Goal: Find specific page/section: Find specific page/section

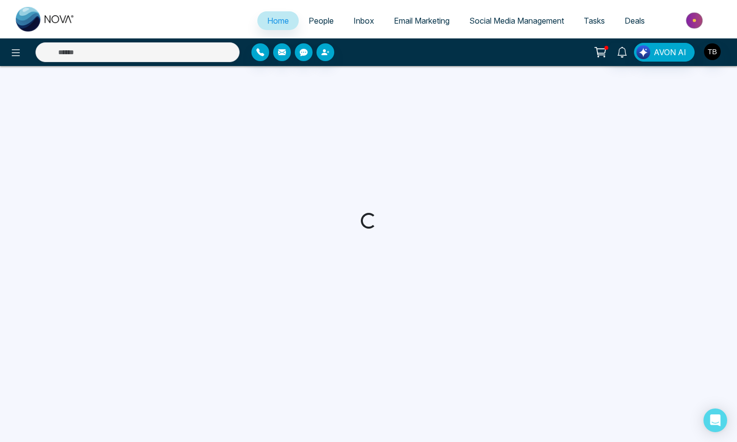
select select "*"
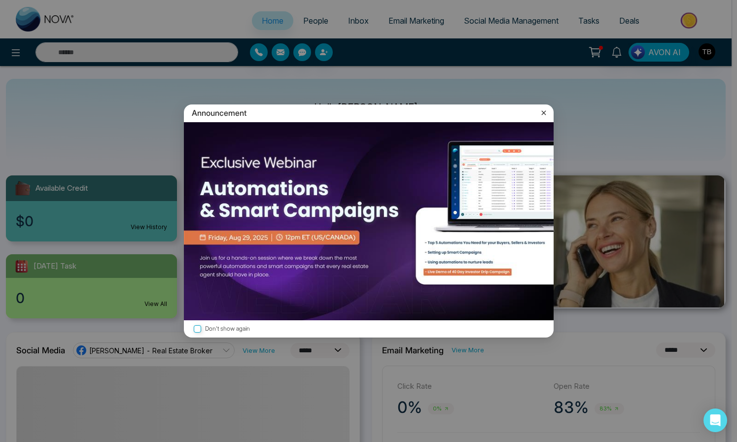
click at [539, 110] on icon at bounding box center [544, 113] width 10 height 10
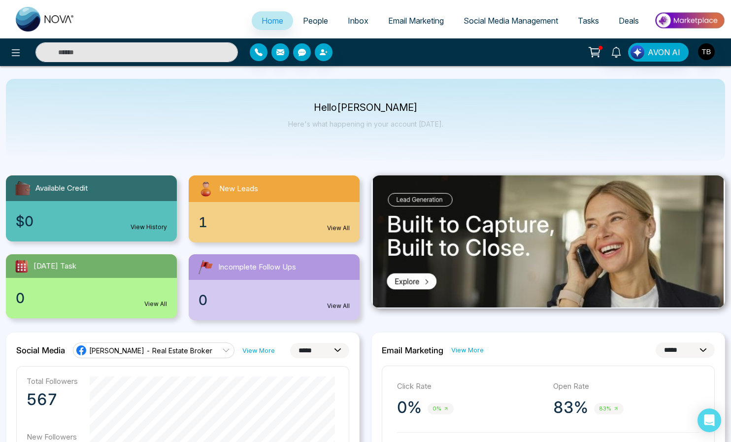
click at [299, 231] on div "1 View All" at bounding box center [274, 222] width 171 height 40
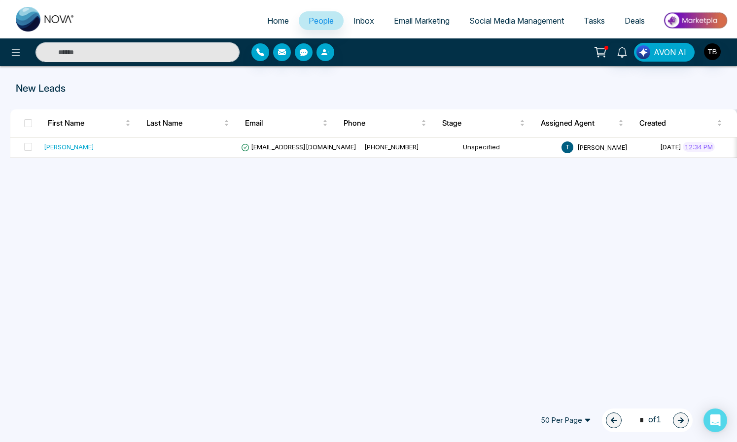
click at [526, 23] on span "Social Media Management" at bounding box center [516, 21] width 95 height 10
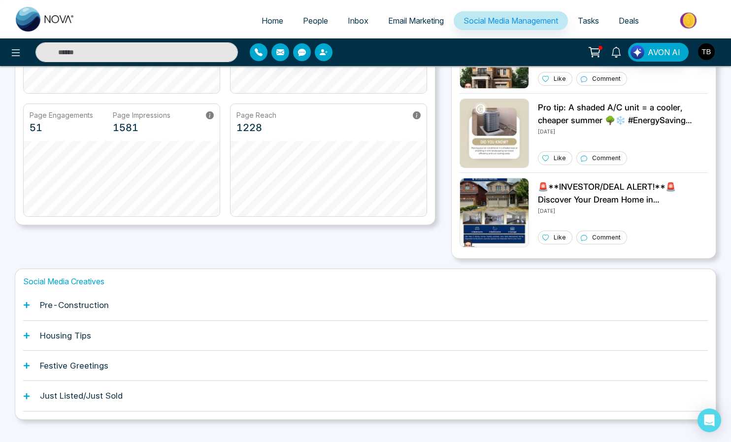
scroll to position [199, 0]
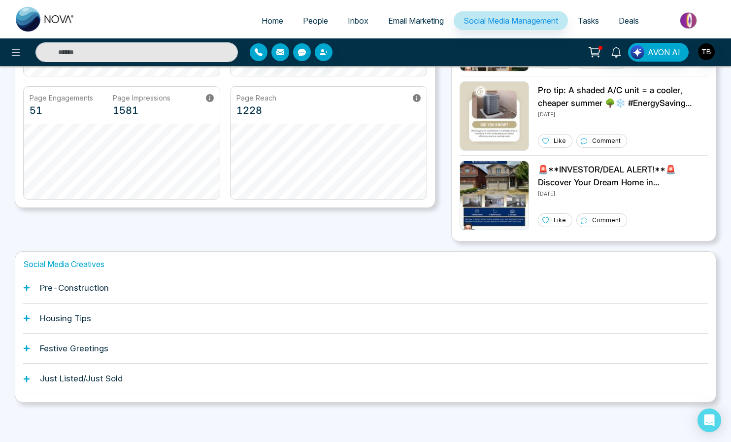
click at [70, 285] on h1 "Pre-Construction" at bounding box center [74, 288] width 69 height 10
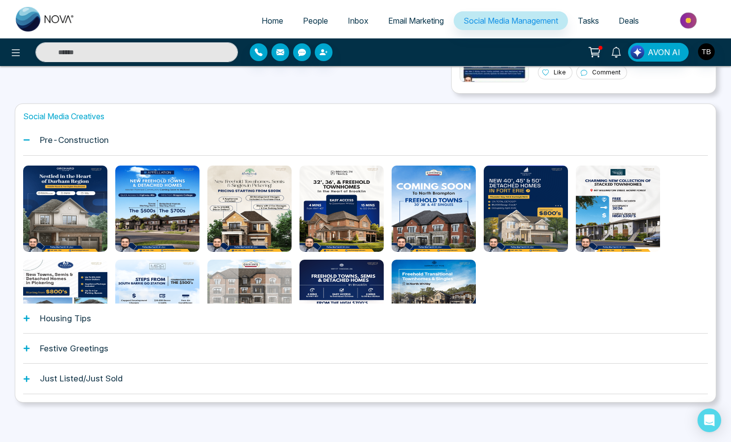
scroll to position [0, 0]
